Goal: Task Accomplishment & Management: Manage account settings

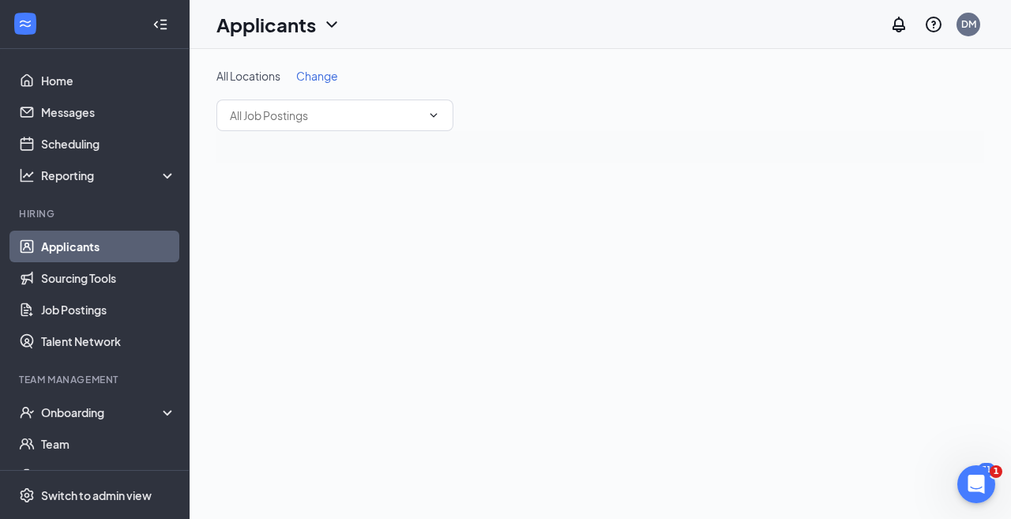
click at [78, 241] on link "Applicants" at bounding box center [108, 247] width 135 height 32
click at [321, 81] on span "Change" at bounding box center [317, 76] width 42 height 14
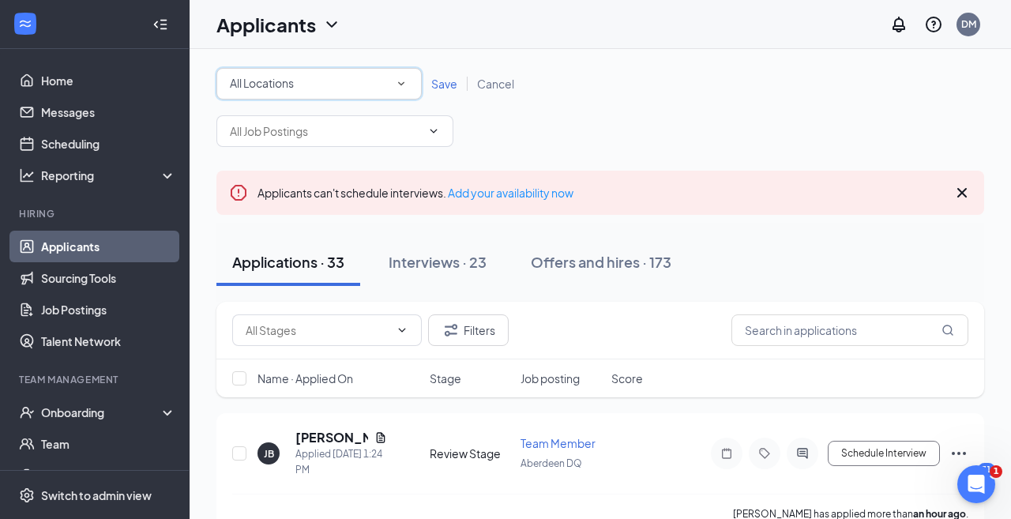
click at [361, 88] on div "All Locations" at bounding box center [319, 83] width 178 height 19
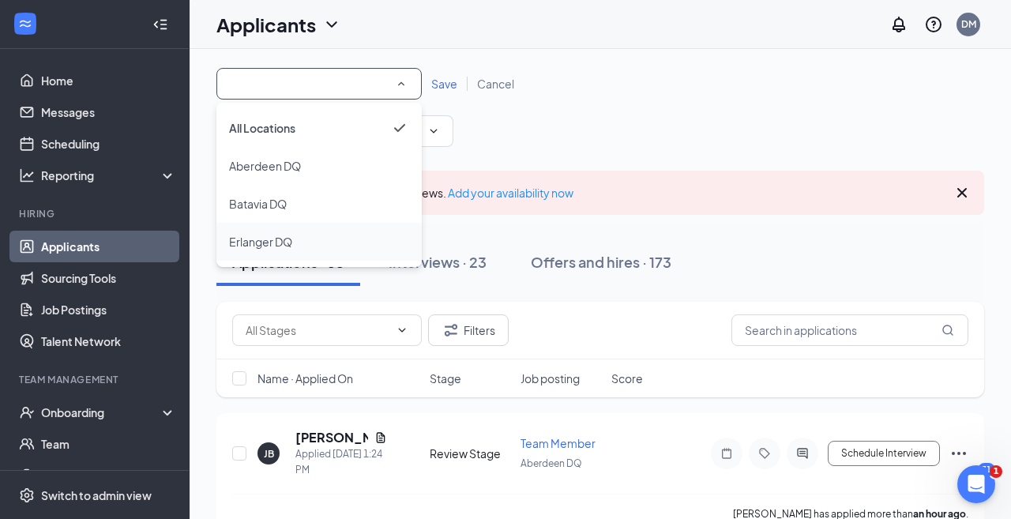
click at [298, 231] on li "Erlanger DQ" at bounding box center [318, 242] width 205 height 38
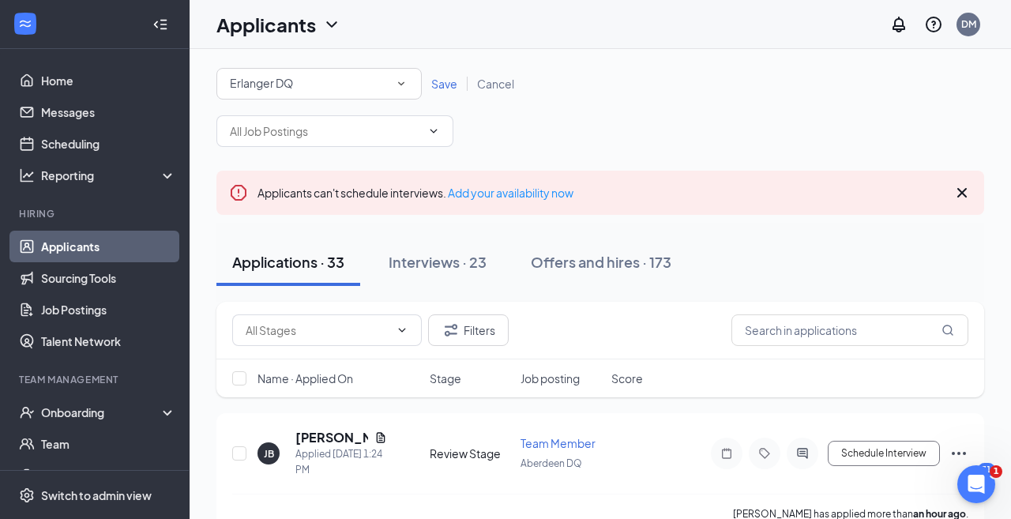
click at [438, 81] on span "Save" at bounding box center [444, 84] width 26 height 14
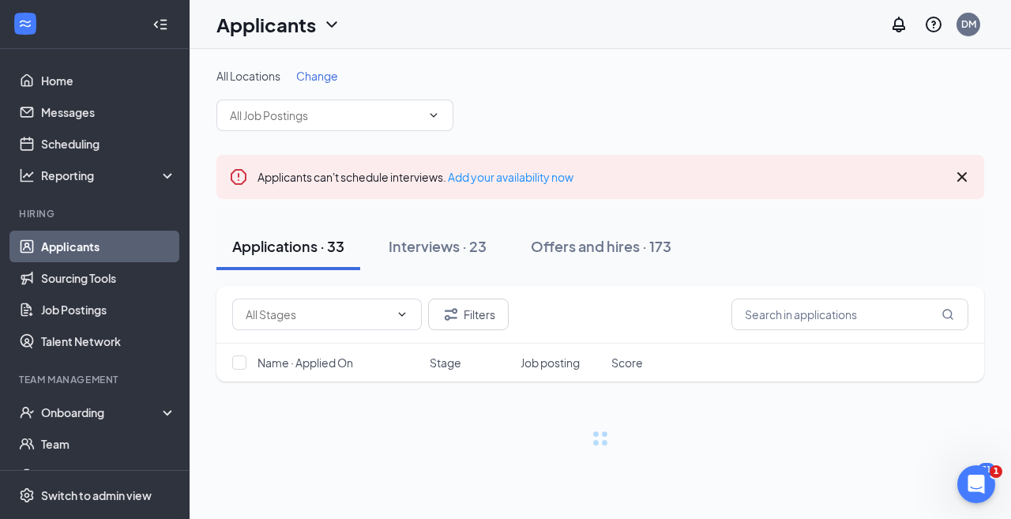
click at [658, 137] on div "All Locations Change Applicants can't schedule interviews. Add your availabilit…" at bounding box center [599, 257] width 767 height 378
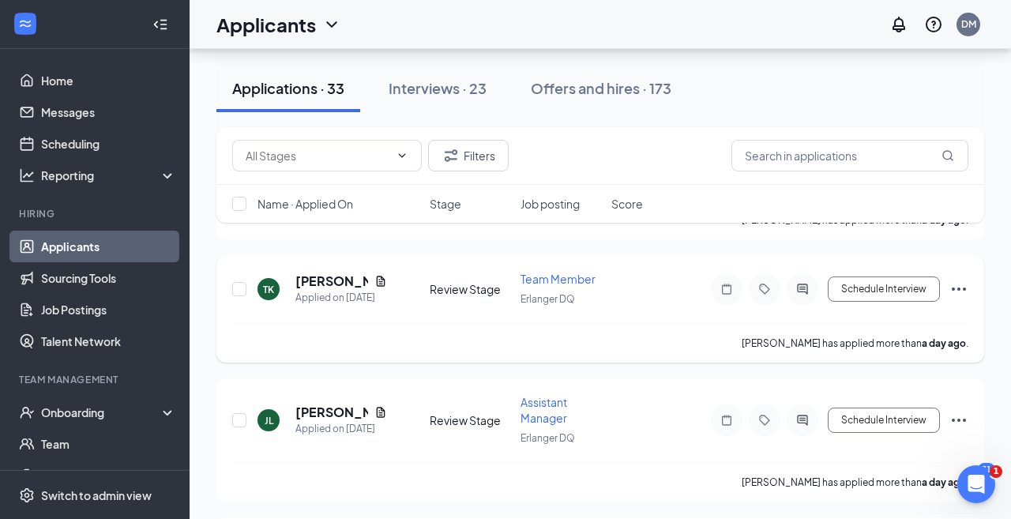
scroll to position [1445, 0]
click at [910, 288] on button "Schedule Interview" at bounding box center [883, 287] width 112 height 25
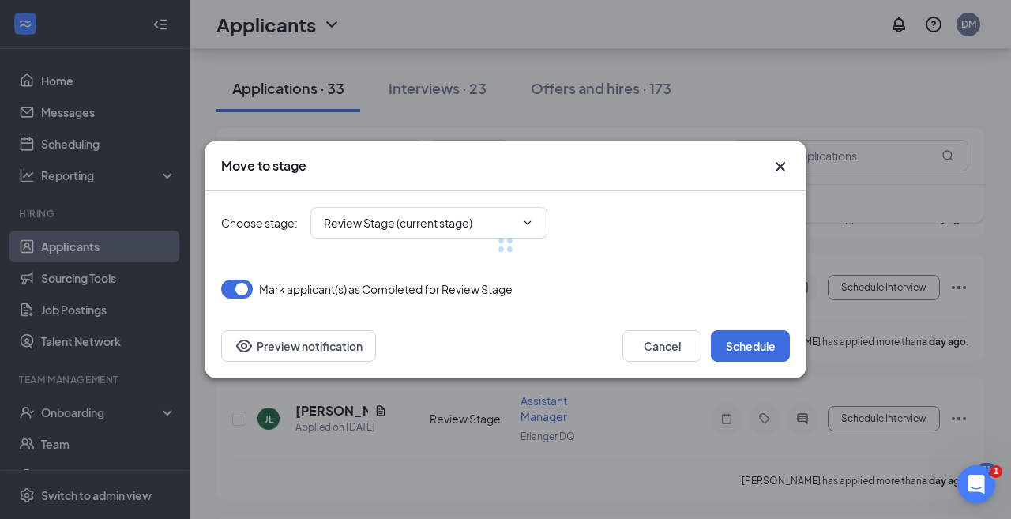
type input "Onsite Interview (next stage)"
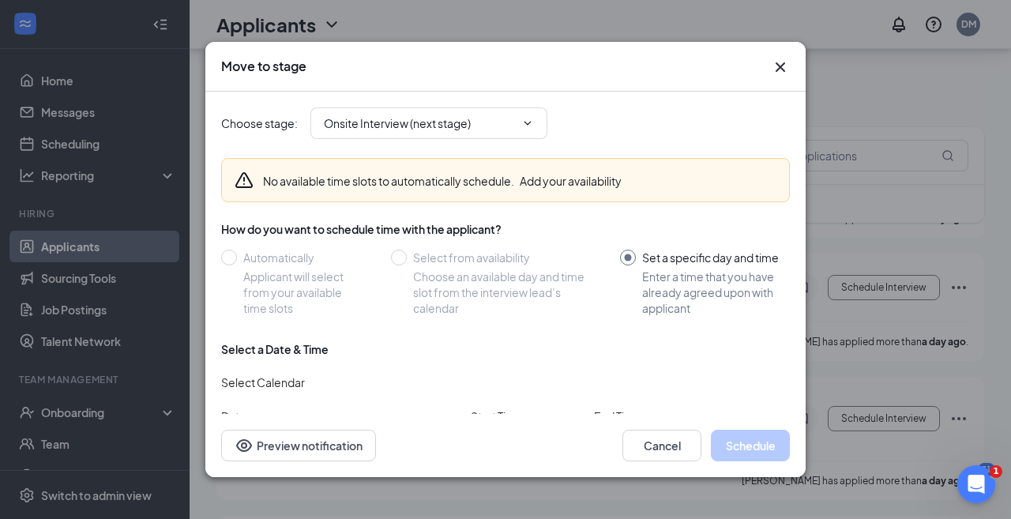
type input "[DATE]"
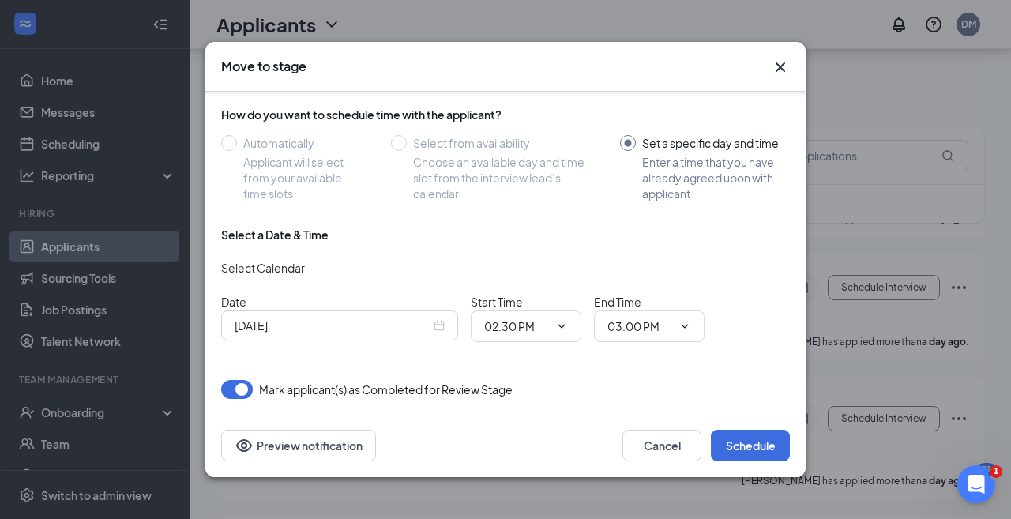
click at [776, 69] on icon "Cross" at bounding box center [780, 67] width 19 height 19
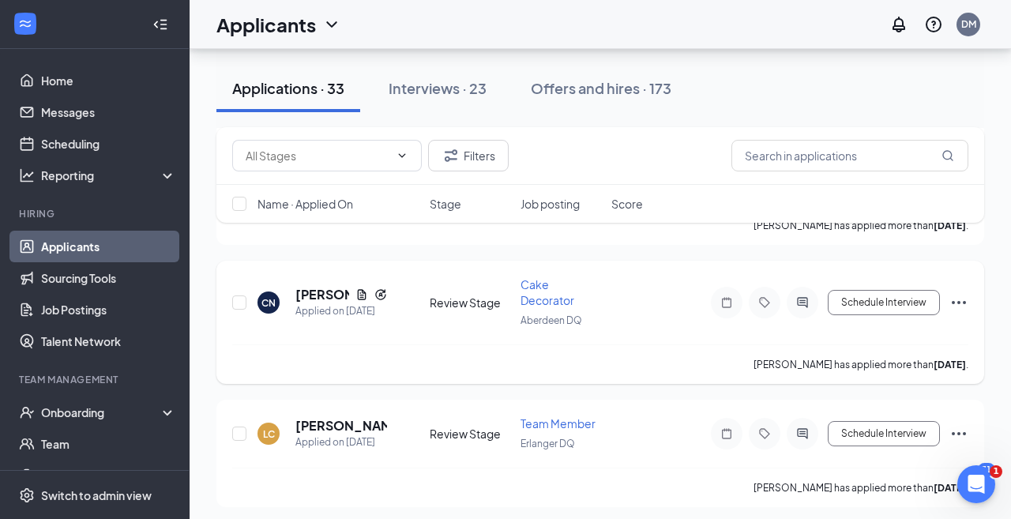
scroll to position [1960, 0]
click at [431, 91] on div "Interviews · 23" at bounding box center [437, 88] width 98 height 20
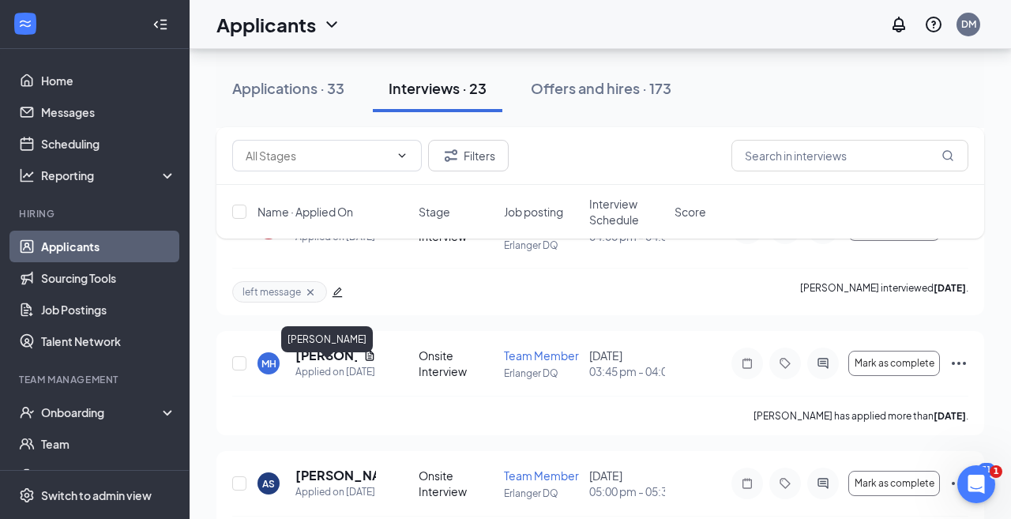
scroll to position [289, 0]
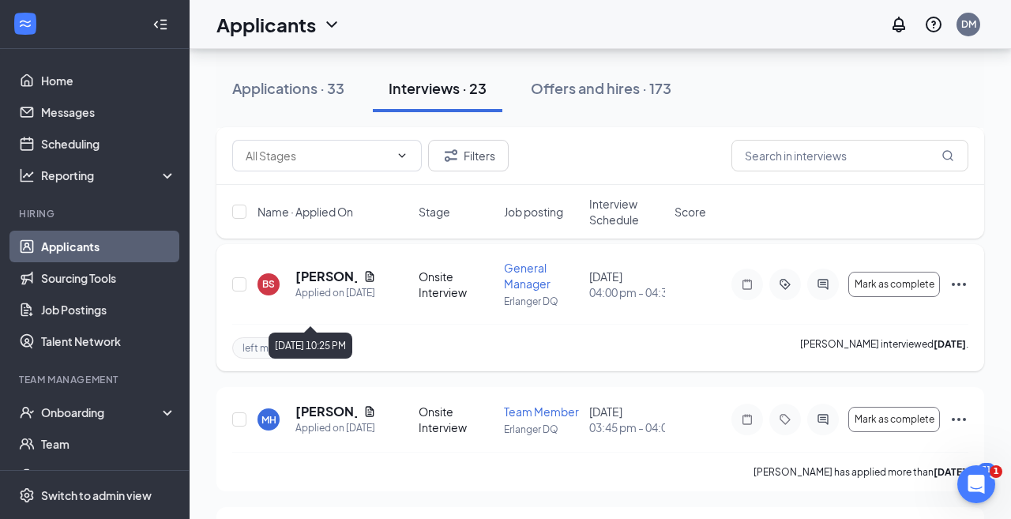
click at [336, 285] on h5 "[PERSON_NAME]" at bounding box center [326, 276] width 62 height 17
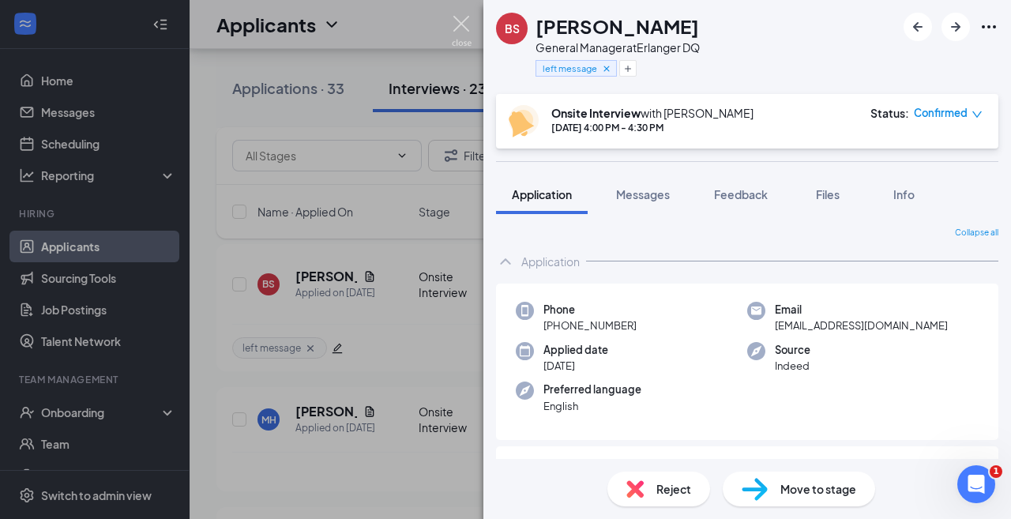
click at [457, 24] on img at bounding box center [462, 31] width 20 height 31
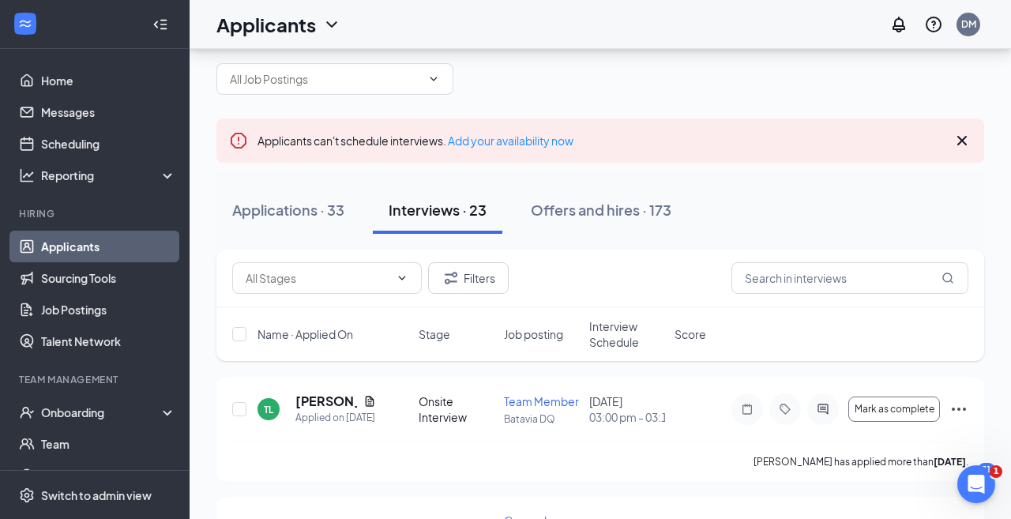
scroll to position [69, 0]
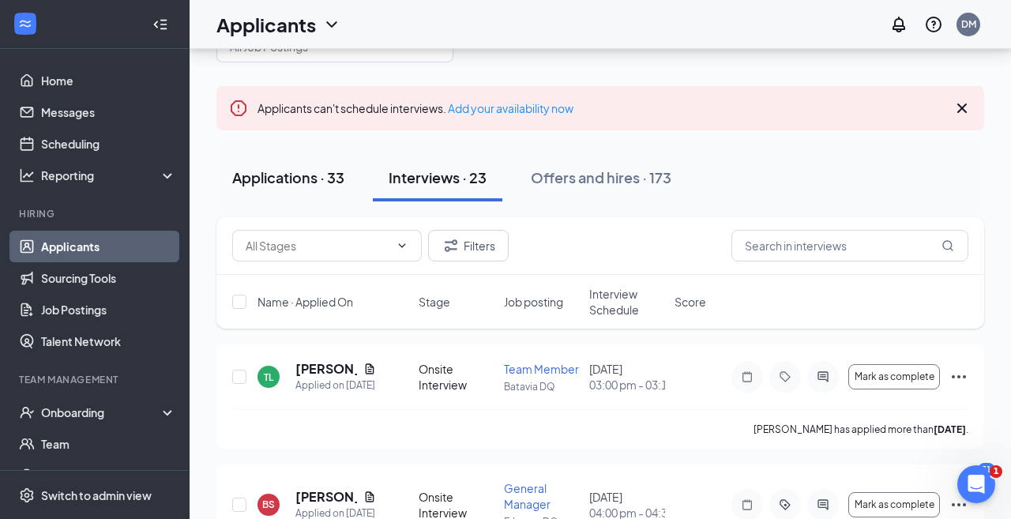
click at [270, 178] on div "Applications · 33" at bounding box center [288, 177] width 112 height 20
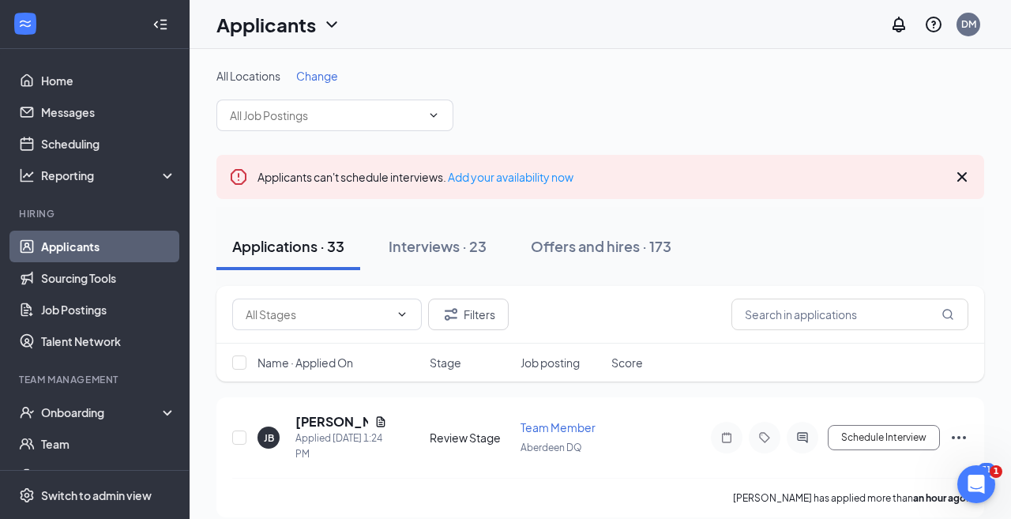
click at [327, 76] on span "Change" at bounding box center [317, 76] width 42 height 14
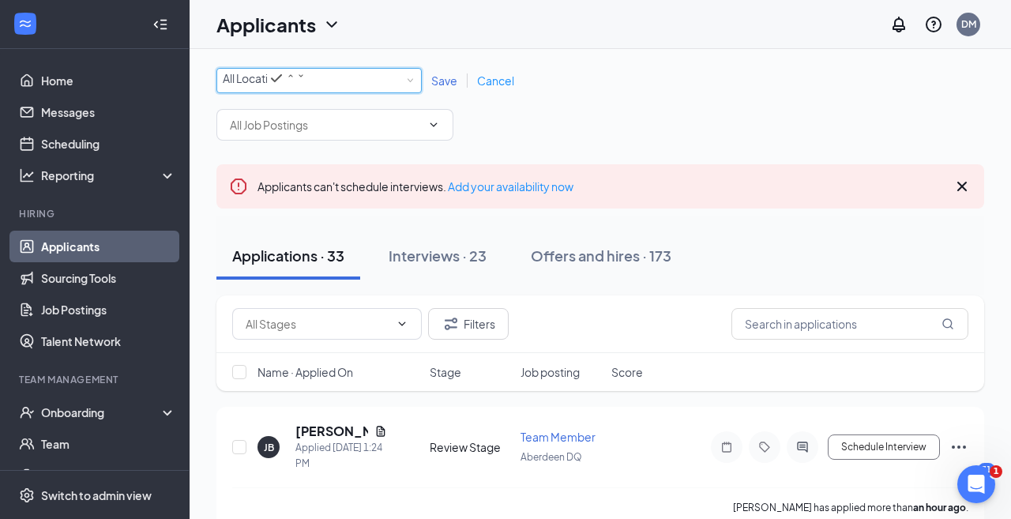
click at [306, 76] on div "All Locations" at bounding box center [264, 78] width 83 height 19
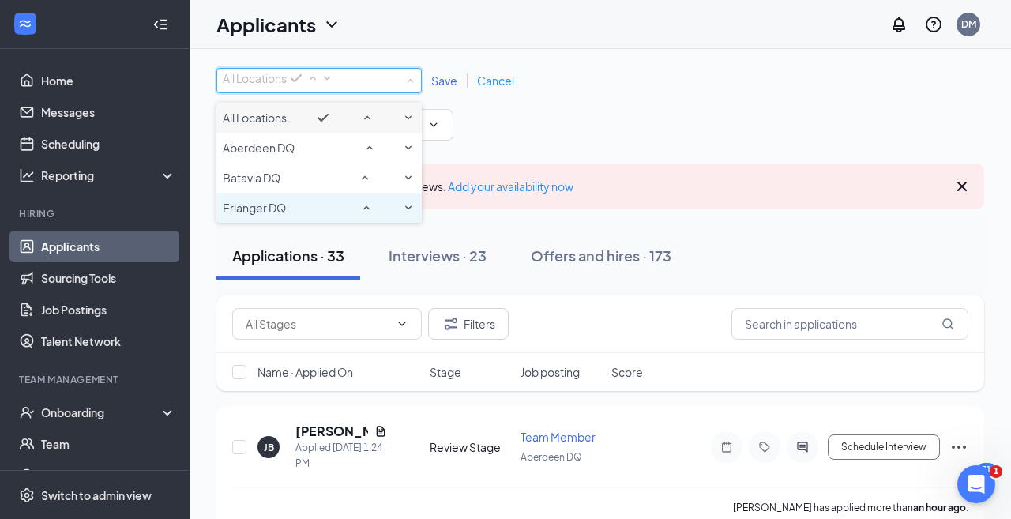
click at [321, 217] on div "Erlanger DQ" at bounding box center [319, 207] width 193 height 19
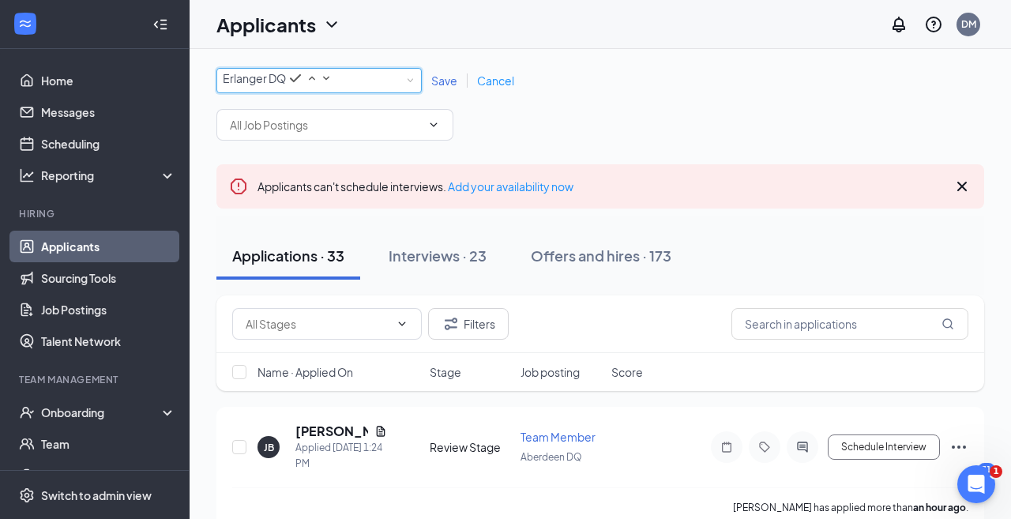
click at [437, 93] on div "All Locations [PERSON_NAME] DQ Save Cancel" at bounding box center [599, 80] width 767 height 25
click at [437, 87] on span "Save" at bounding box center [444, 80] width 26 height 14
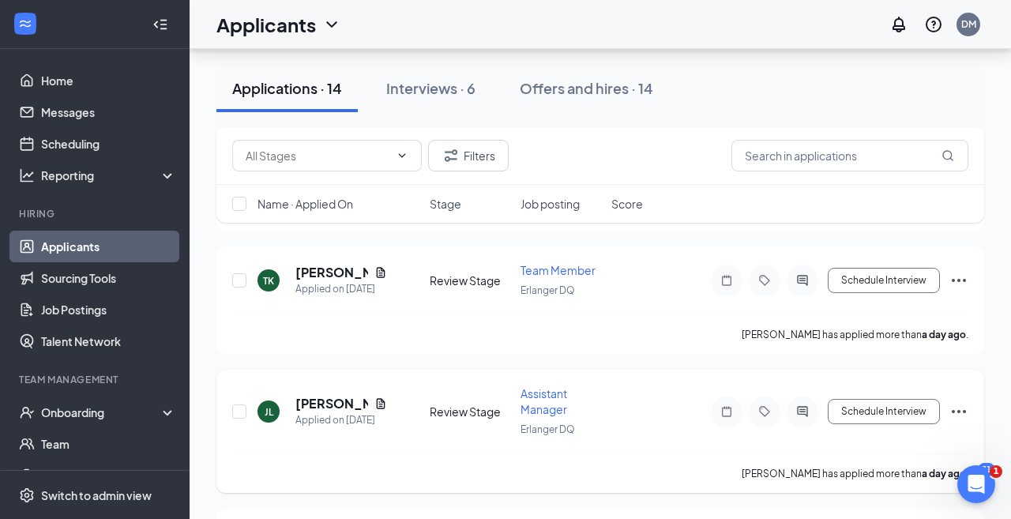
scroll to position [610, 0]
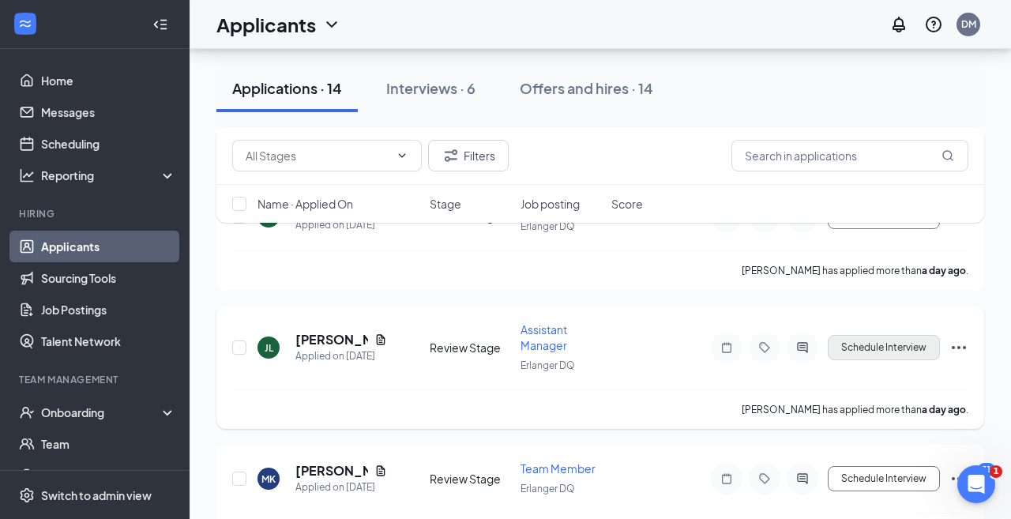
click at [870, 346] on button "Schedule Interview" at bounding box center [883, 347] width 112 height 25
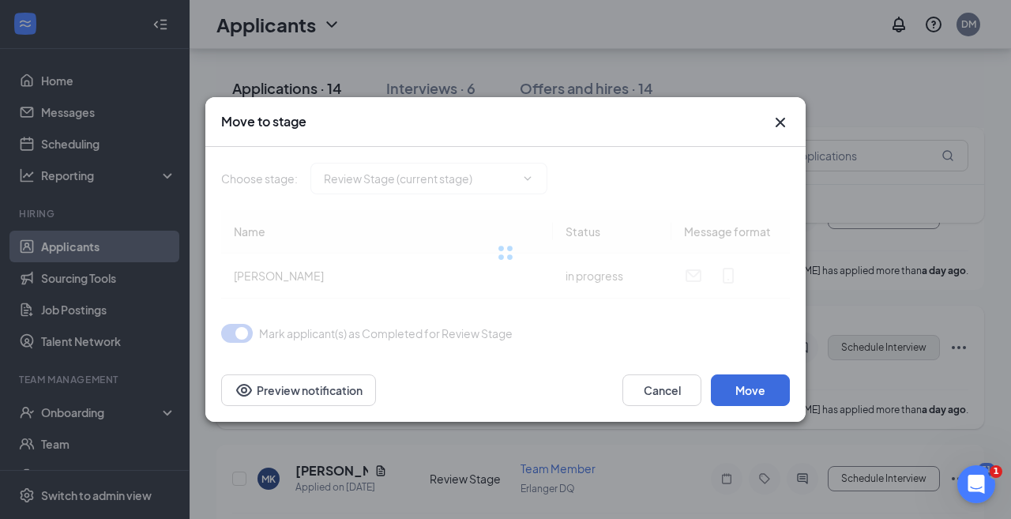
type input "Onsite Interview (next stage)"
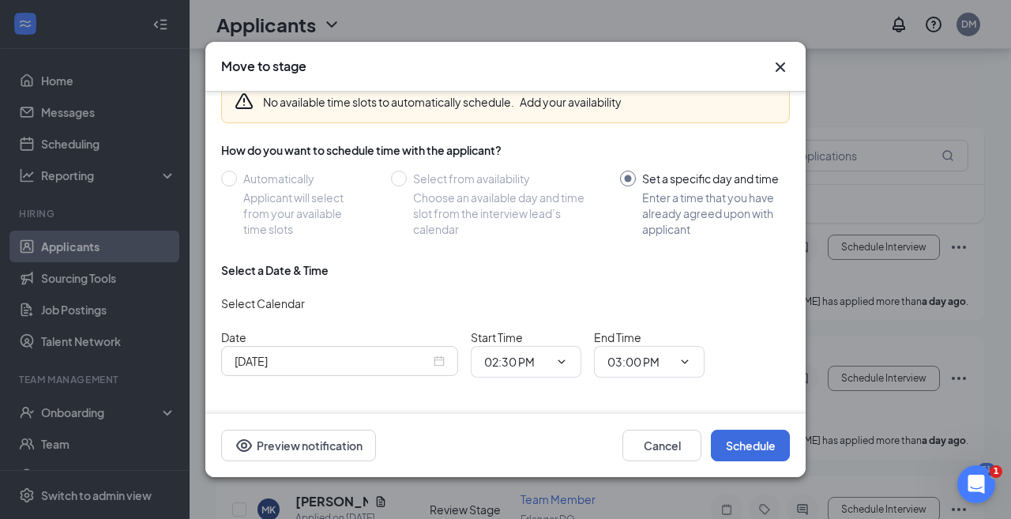
scroll to position [105, 0]
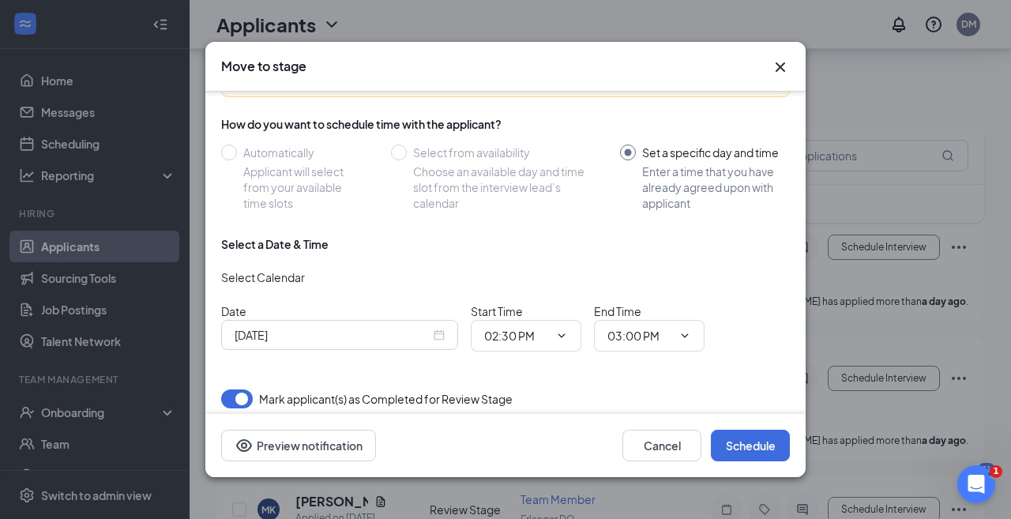
click at [438, 333] on div "[DATE]" at bounding box center [339, 334] width 210 height 17
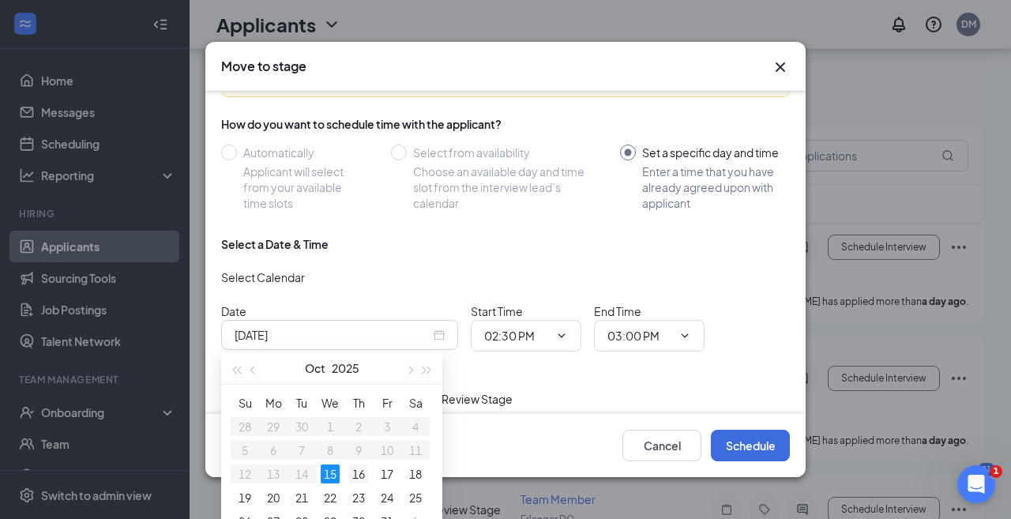
type input "[DATE]"
click at [357, 472] on div "16" at bounding box center [358, 473] width 19 height 19
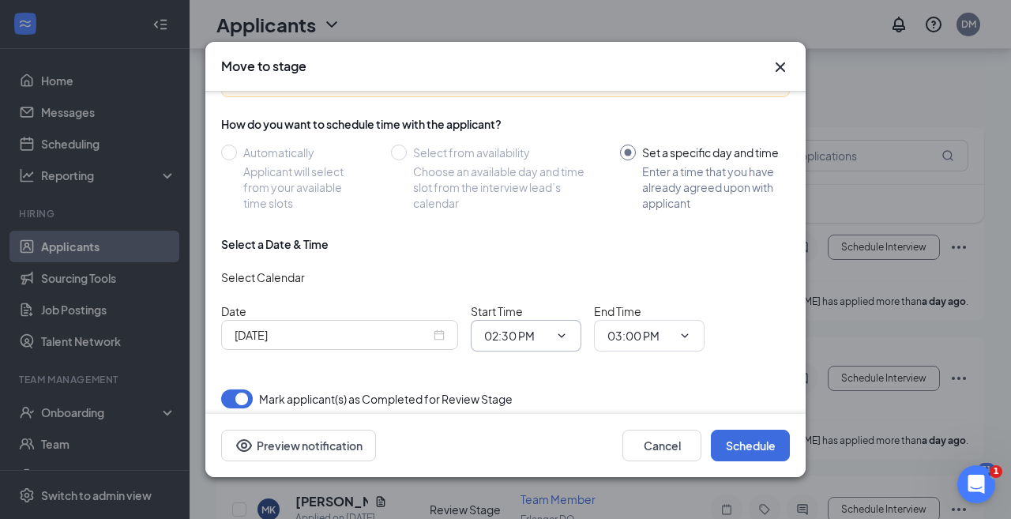
click at [562, 335] on icon "ChevronDown" at bounding box center [561, 335] width 13 height 13
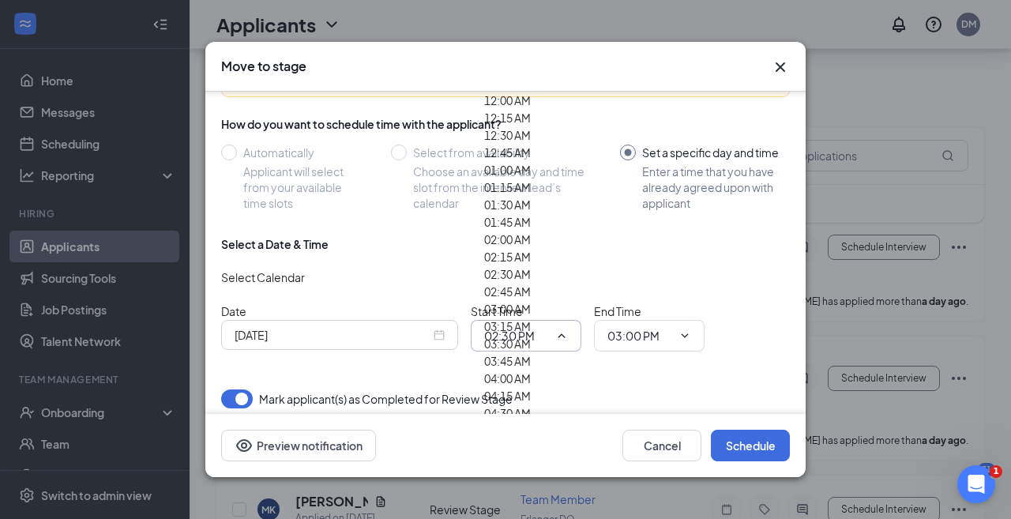
scroll to position [1182, 0]
type input "09:00 AM"
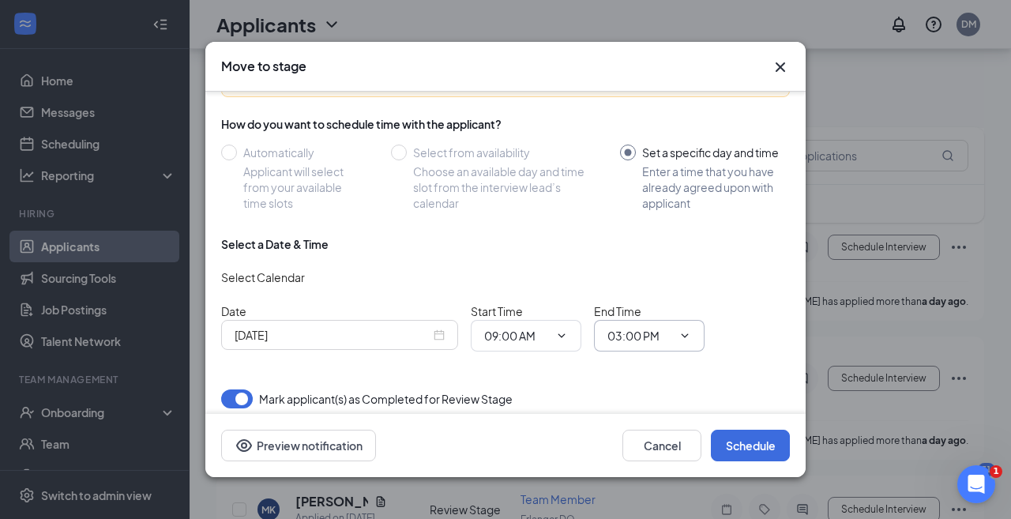
click at [666, 332] on input "03:00 PM" at bounding box center [639, 335] width 65 height 17
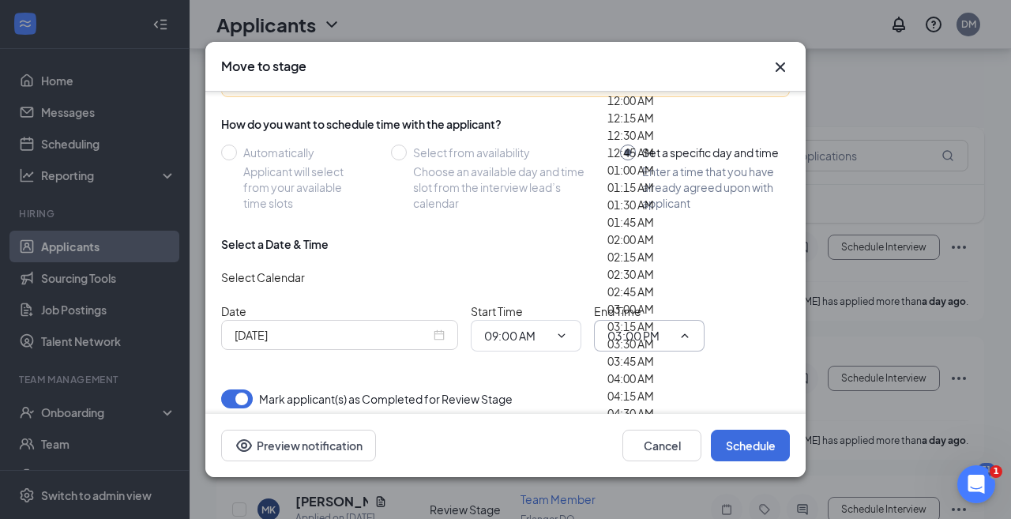
scroll to position [1251, 0]
type input "09:45 AM"
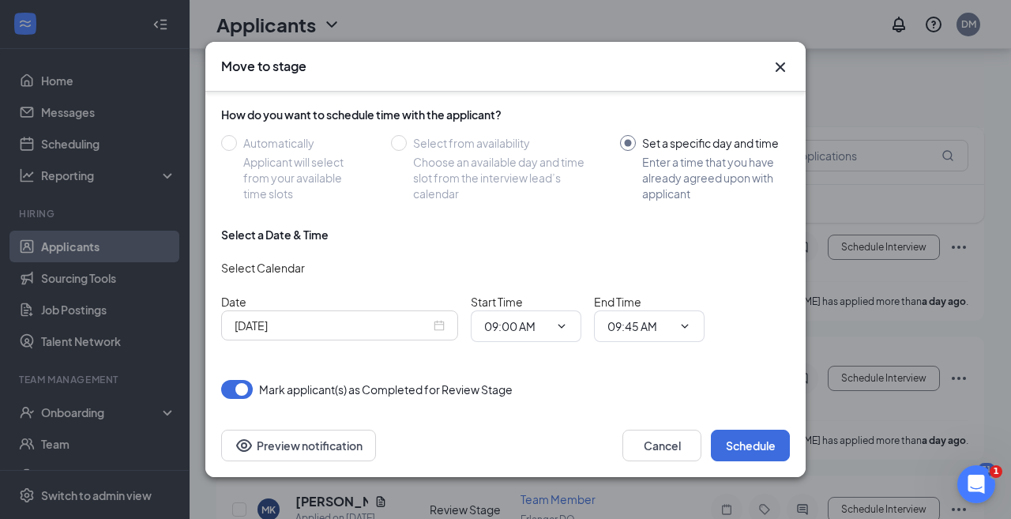
scroll to position [114, 0]
click at [761, 442] on button "Schedule" at bounding box center [750, 446] width 79 height 32
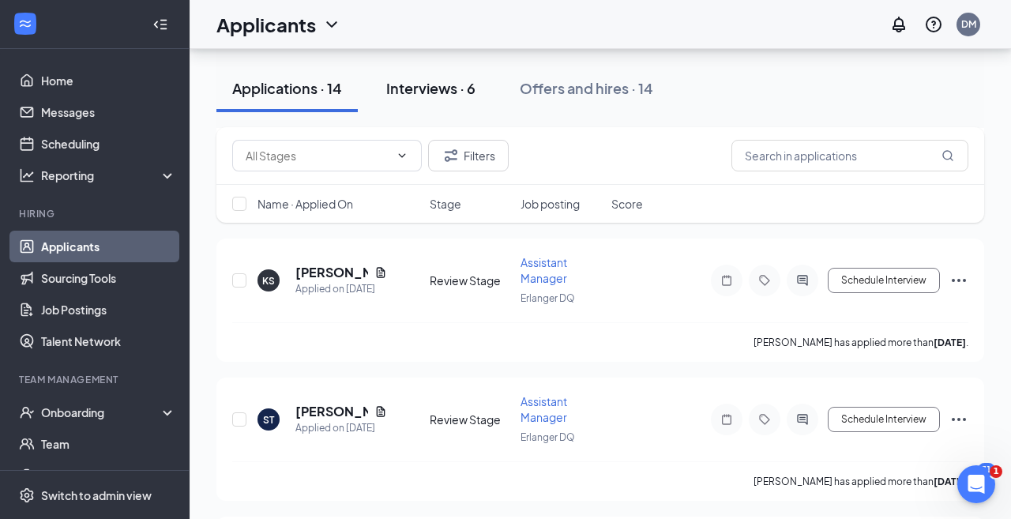
scroll to position [1619, 0]
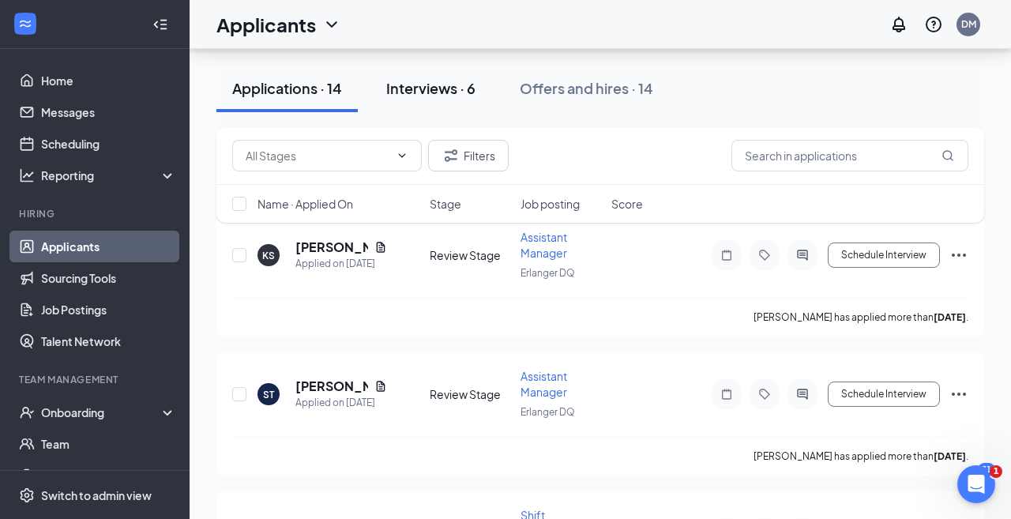
click at [431, 78] on div "Interviews · 6" at bounding box center [430, 88] width 89 height 20
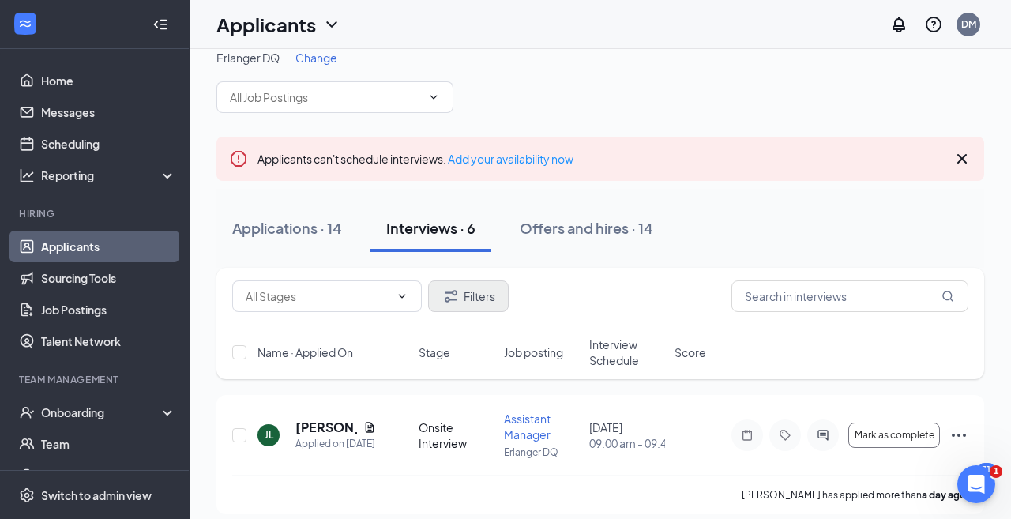
scroll to position [22, 0]
